Goal: Transaction & Acquisition: Purchase product/service

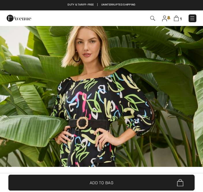
scroll to position [7, 0]
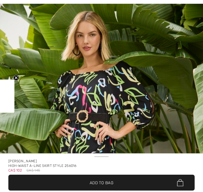
checkbox input "true"
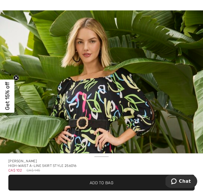
scroll to position [0, 0]
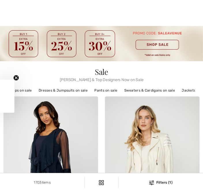
checkbox input "true"
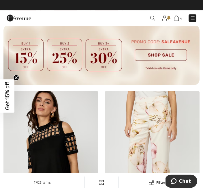
scroll to position [1076, 0]
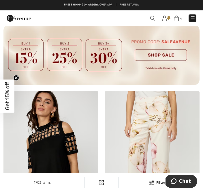
click at [192, 19] on img at bounding box center [193, 18] width 6 height 6
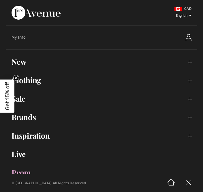
click at [32, 120] on link "Brands Open submenu" at bounding box center [102, 117] width 192 height 13
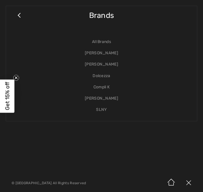
click at [108, 85] on link "Compli K" at bounding box center [102, 86] width 180 height 11
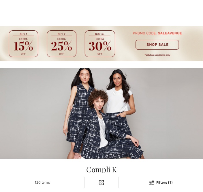
scroll to position [242, 0]
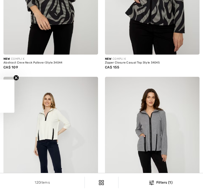
checkbox input "true"
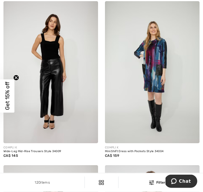
scroll to position [2615, 0]
click at [131, 146] on div "COMPLI K" at bounding box center [152, 148] width 95 height 4
click at [135, 137] on img at bounding box center [152, 72] width 95 height 142
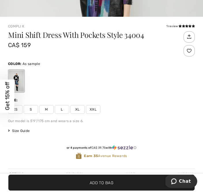
click at [79, 109] on span "XL" at bounding box center [77, 109] width 14 height 9
click at [125, 191] on span "✔ Added to Bag Add to Bag" at bounding box center [101, 183] width 187 height 16
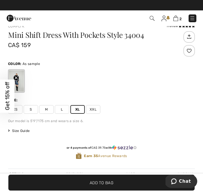
click at [178, 16] on img at bounding box center [176, 18] width 5 height 5
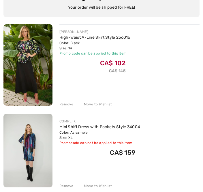
scroll to position [64, 0]
click at [71, 185] on div "Remove" at bounding box center [66, 185] width 14 height 5
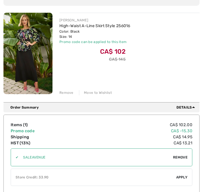
click at [72, 94] on div "Remove" at bounding box center [66, 92] width 14 height 5
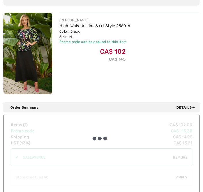
click at [70, 92] on div "Remove" at bounding box center [66, 92] width 14 height 5
